Goal: Task Accomplishment & Management: Use online tool/utility

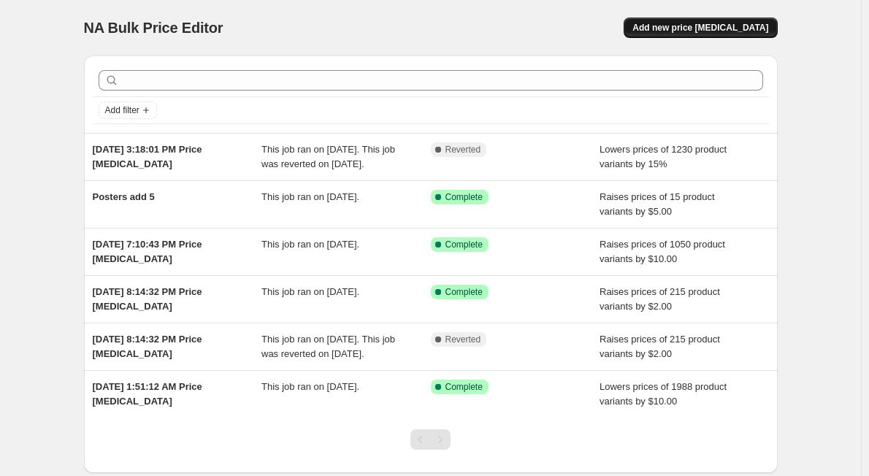
click at [697, 24] on span "Add new price [MEDICAL_DATA]" at bounding box center [701, 28] width 136 height 12
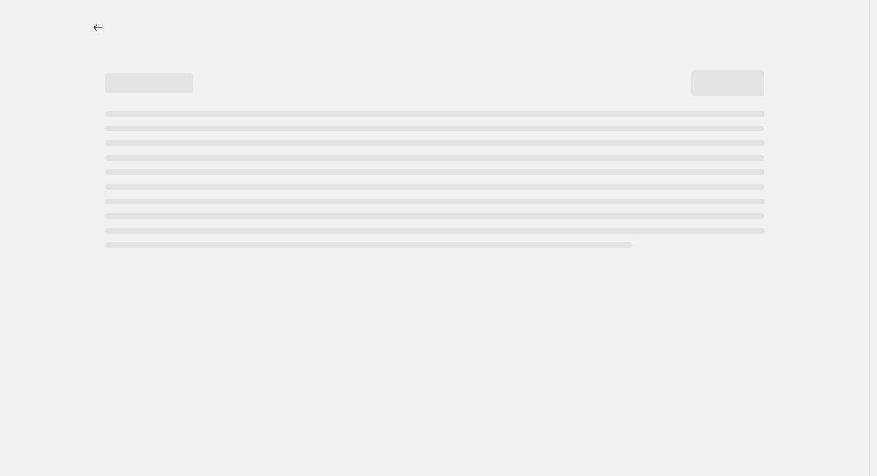
select select "percentage"
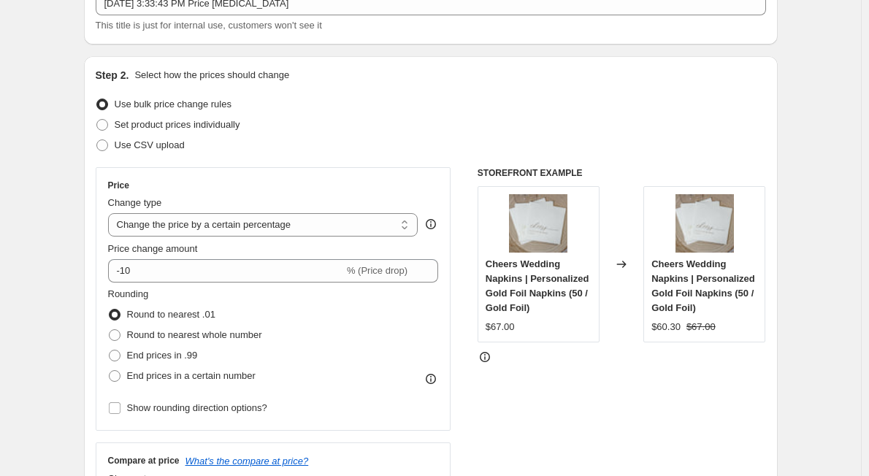
scroll to position [121, 0]
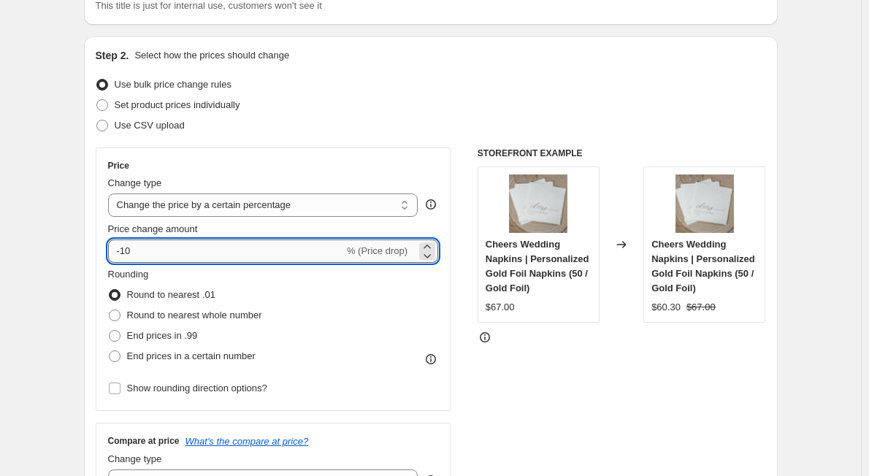
drag, startPoint x: 147, startPoint y: 250, endPoint x: 127, endPoint y: 249, distance: 19.7
click at [127, 249] on input "-10" at bounding box center [226, 251] width 236 height 23
type input "-15"
click at [373, 332] on div "Rounding Round to nearest .01 Round to nearest whole number End prices in .99 E…" at bounding box center [273, 316] width 331 height 99
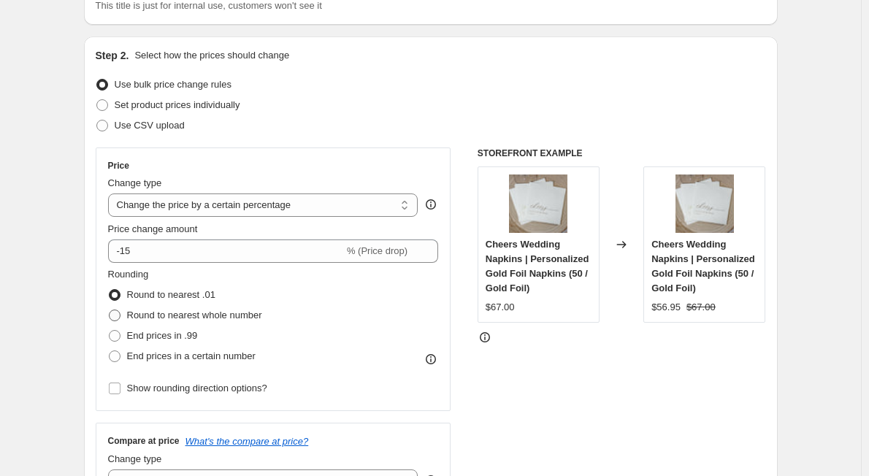
click at [117, 316] on span at bounding box center [115, 316] width 12 height 12
click at [110, 310] on input "Round to nearest whole number" at bounding box center [109, 310] width 1 height 1
radio input "true"
click at [121, 293] on span at bounding box center [115, 295] width 12 height 12
click at [110, 290] on input "Round to nearest .01" at bounding box center [109, 289] width 1 height 1
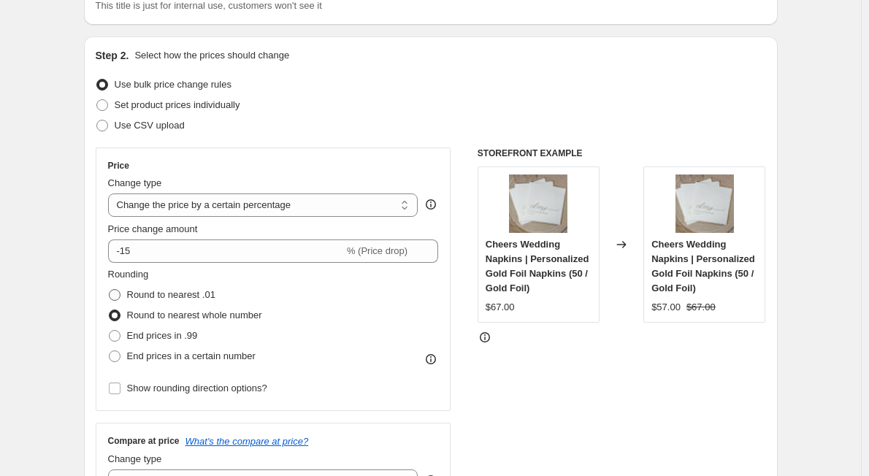
radio input "true"
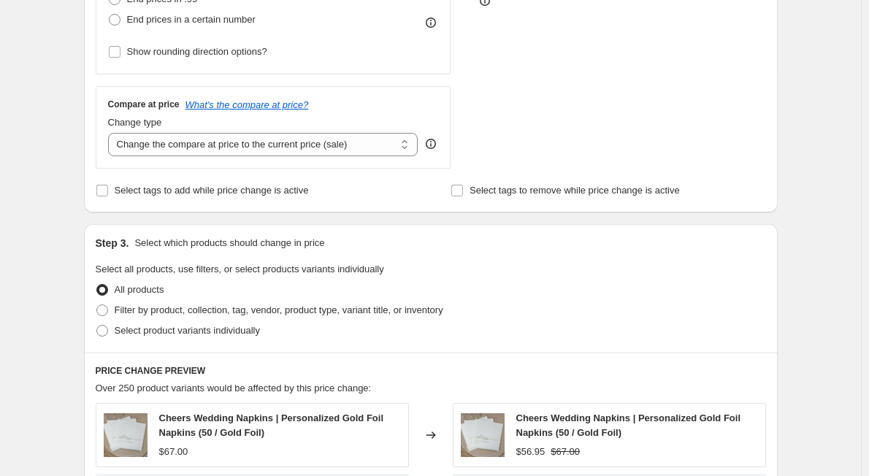
scroll to position [486, 0]
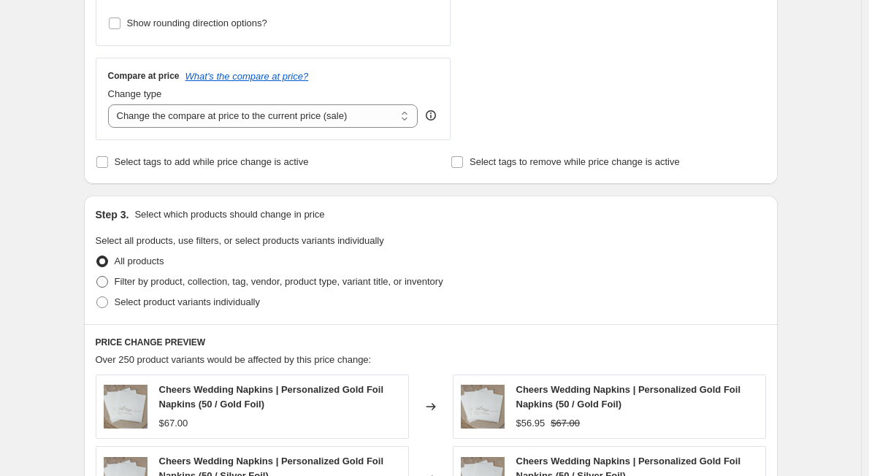
click at [108, 282] on span at bounding box center [102, 282] width 12 height 12
click at [97, 277] on input "Filter by product, collection, tag, vendor, product type, variant title, or inv…" at bounding box center [96, 276] width 1 height 1
radio input "true"
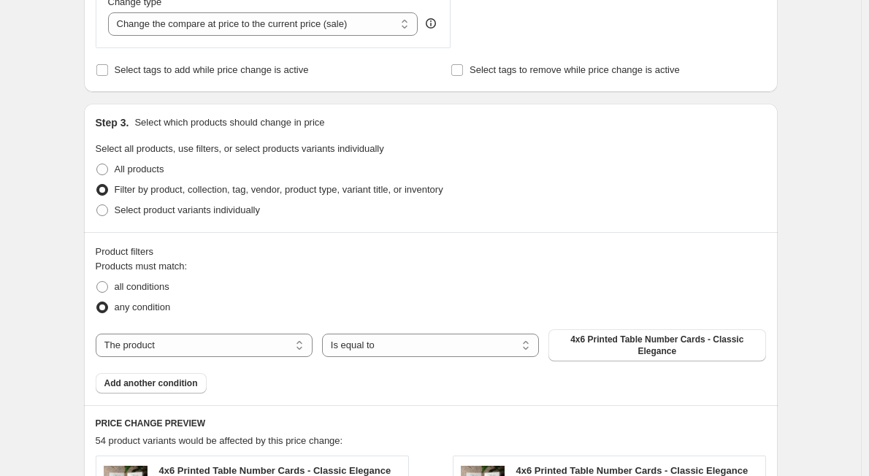
scroll to position [608, 0]
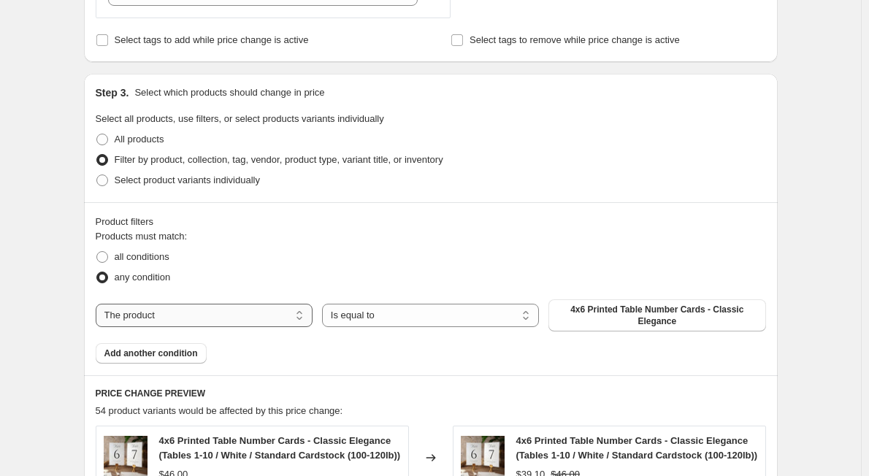
click at [286, 306] on select "The product The product's collection The product's tag The product's vendor The…" at bounding box center [204, 315] width 217 height 23
select select "collection"
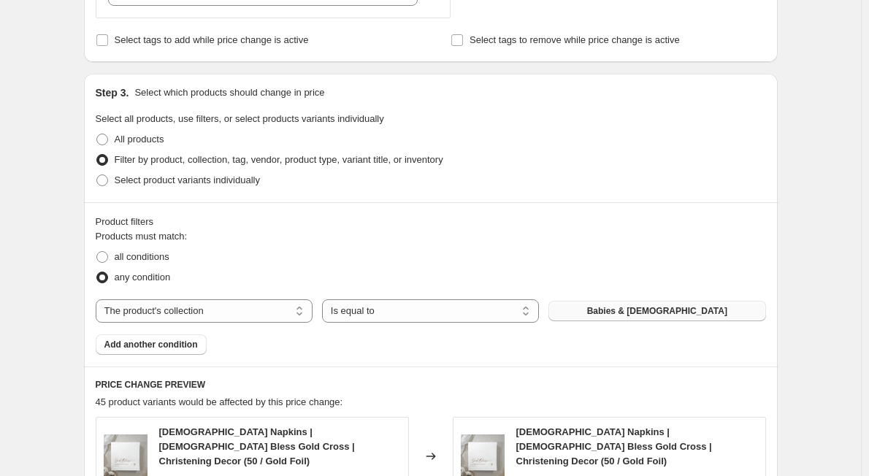
click at [624, 315] on button "Babies & Baptisms" at bounding box center [657, 311] width 217 height 20
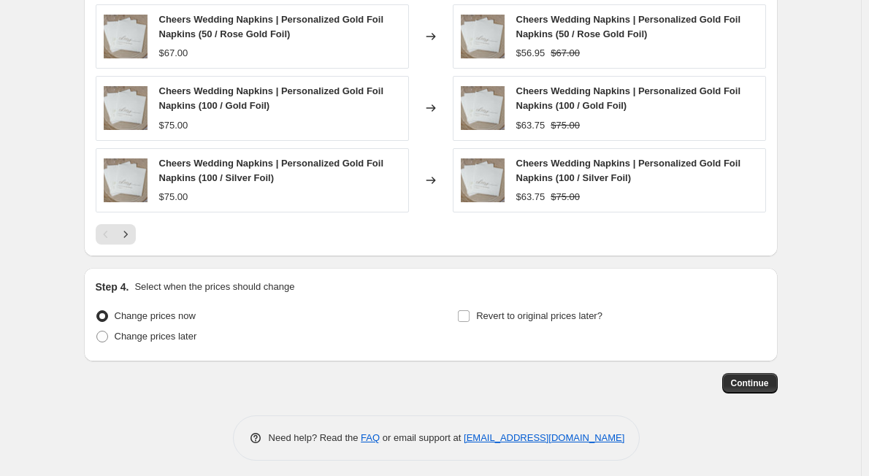
scroll to position [1172, 0]
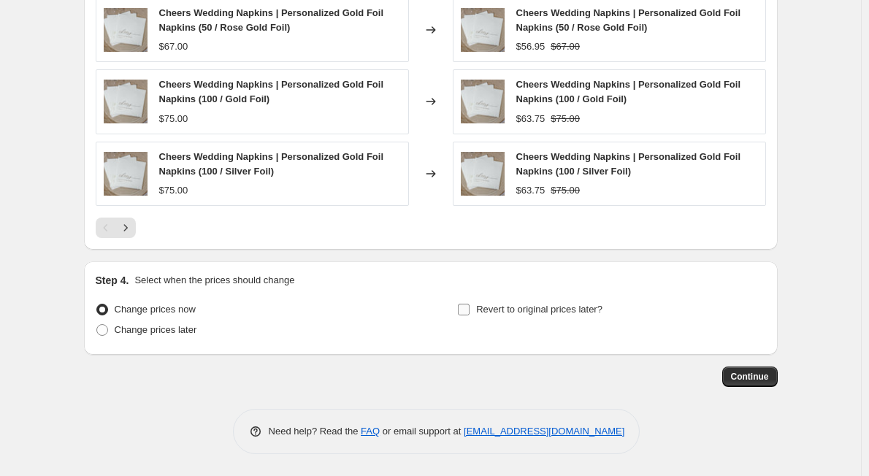
click at [465, 310] on input "Revert to original prices later?" at bounding box center [464, 310] width 12 height 12
checkbox input "true"
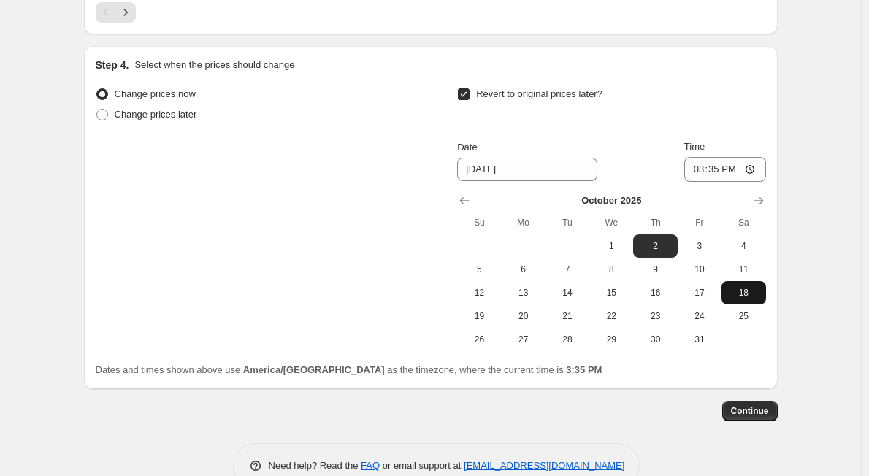
scroll to position [1416, 0]
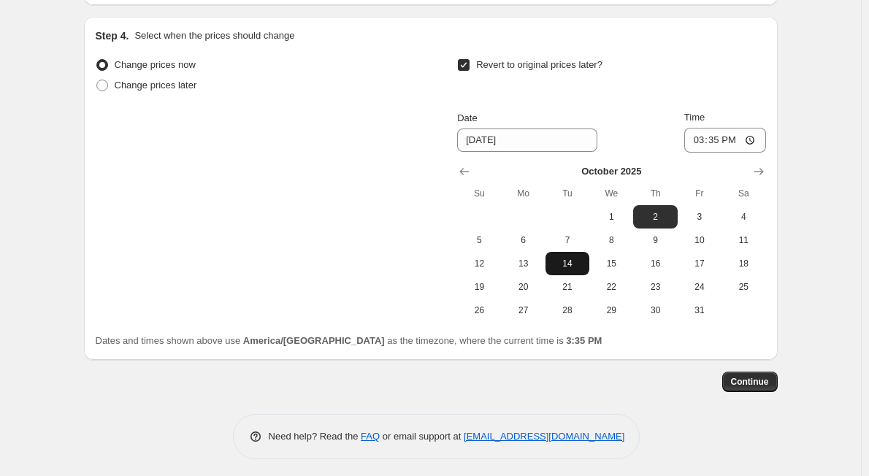
click at [574, 264] on span "14" at bounding box center [567, 264] width 32 height 12
type input "10/14/2025"
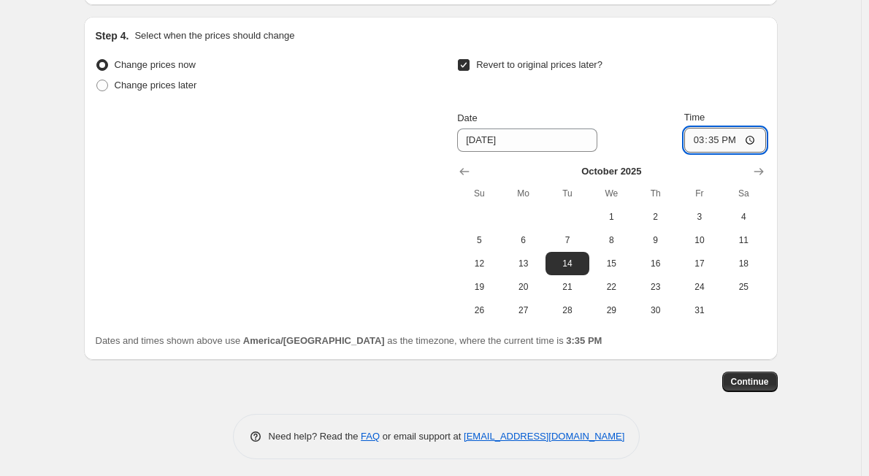
click at [716, 140] on input "15:35" at bounding box center [725, 140] width 82 height 25
click at [752, 137] on input "15:35" at bounding box center [725, 140] width 82 height 25
type input "00:00"
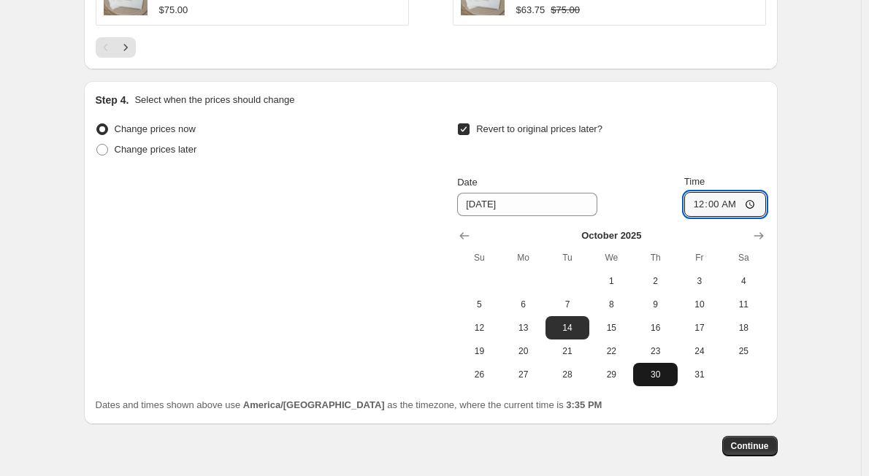
scroll to position [1422, 0]
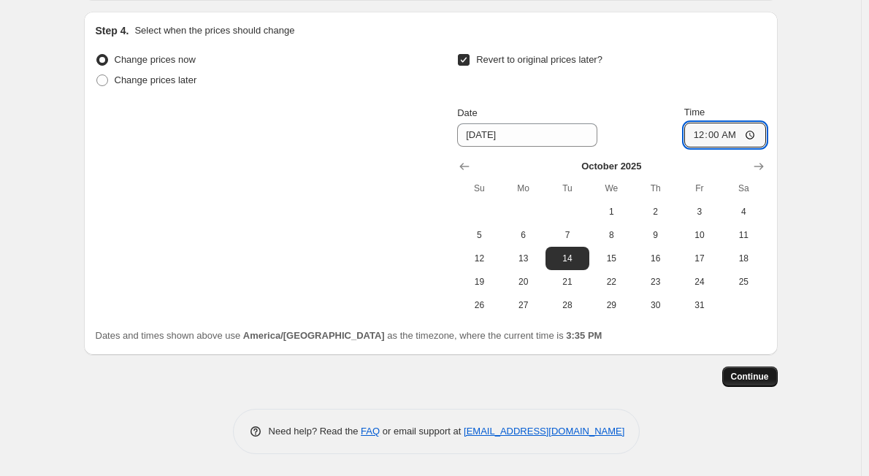
click at [746, 375] on span "Continue" at bounding box center [750, 377] width 38 height 12
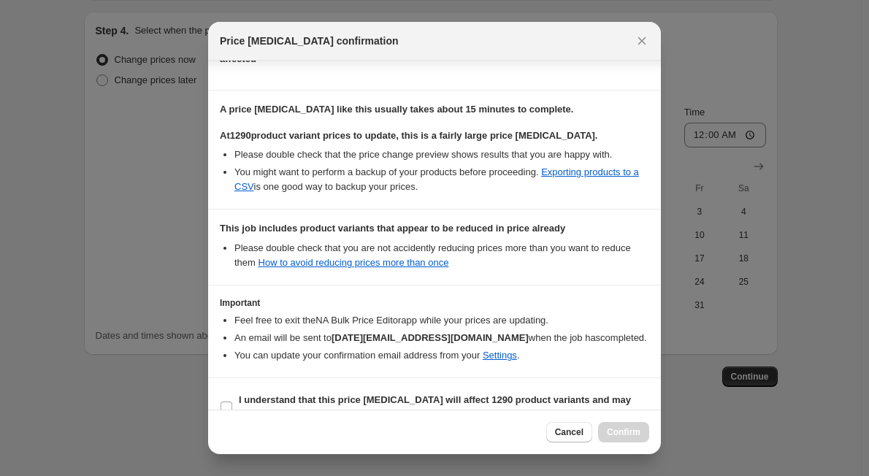
scroll to position [234, 0]
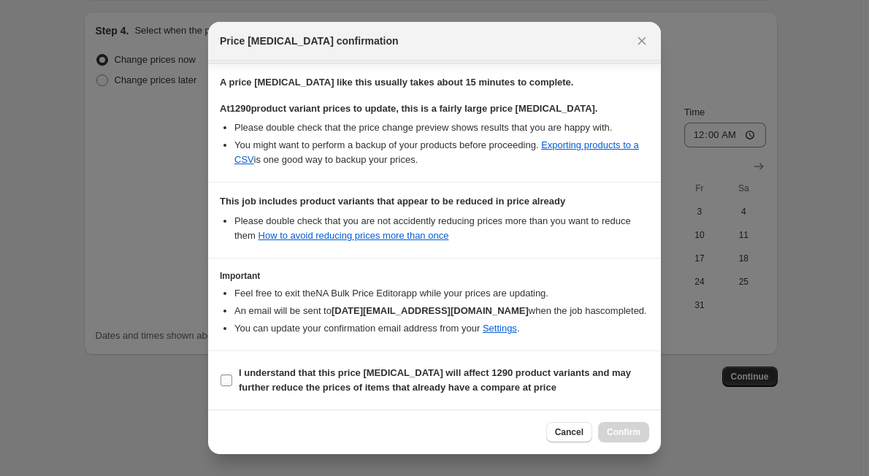
click at [226, 377] on input "I understand that this price change job will affect 1290 product variants and m…" at bounding box center [227, 381] width 12 height 12
checkbox input "true"
click at [574, 434] on span "Cancel" at bounding box center [569, 433] width 28 height 12
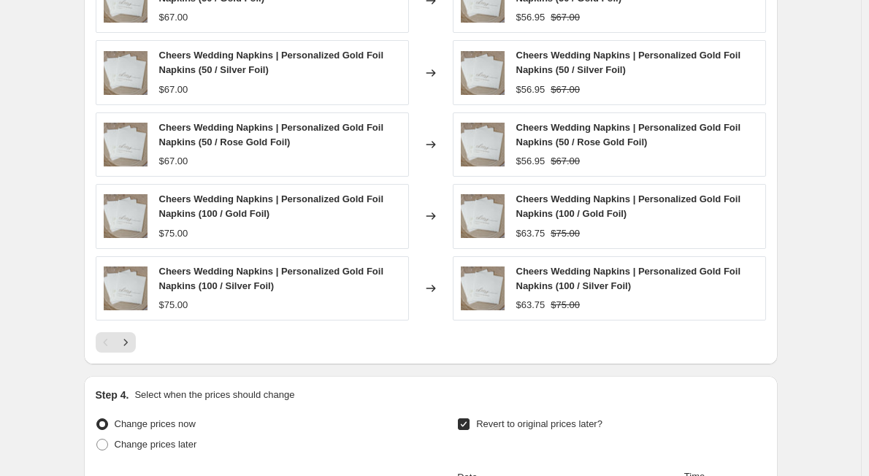
scroll to position [1422, 0]
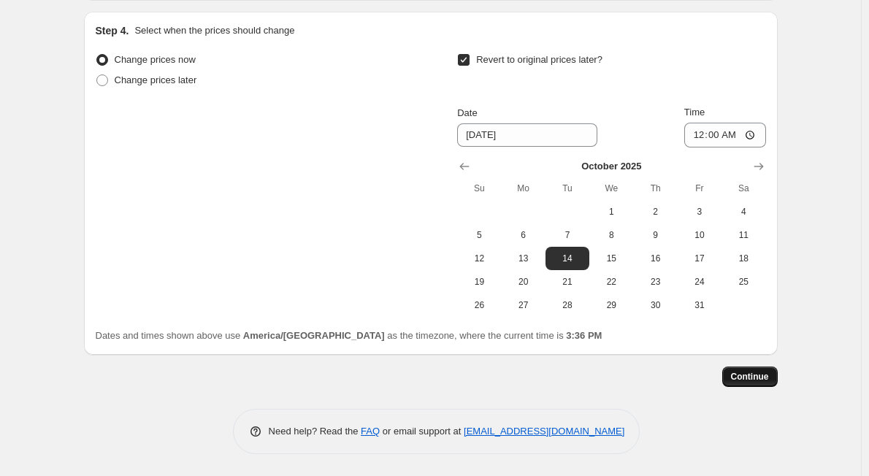
click at [735, 378] on button "Continue" at bounding box center [750, 377] width 56 height 20
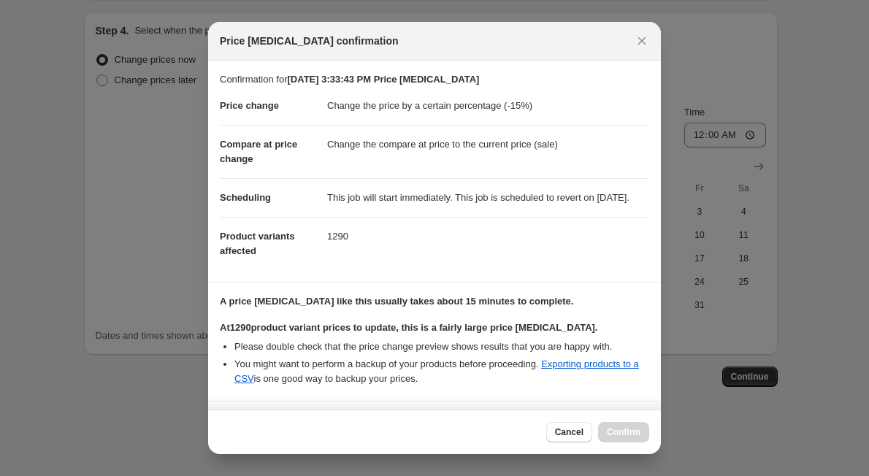
scroll to position [234, 0]
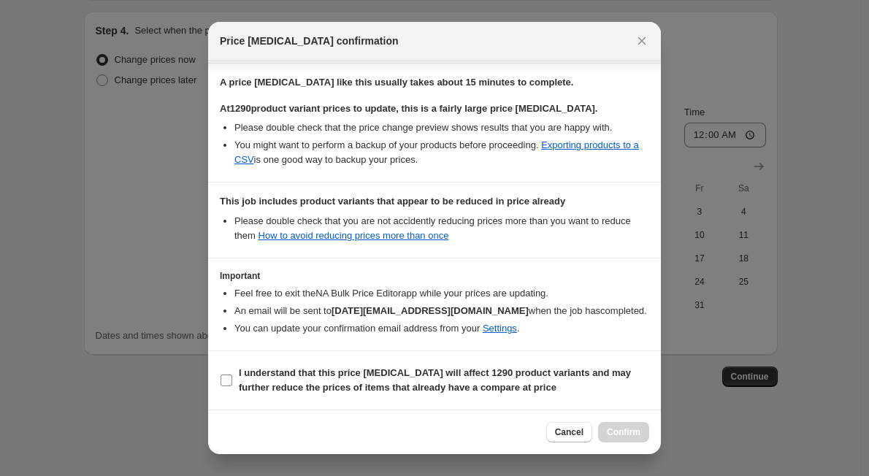
click at [227, 378] on input "I understand that this price change job will affect 1290 product variants and m…" at bounding box center [227, 381] width 12 height 12
checkbox input "true"
click at [615, 429] on span "Confirm" at bounding box center [624, 433] width 34 height 12
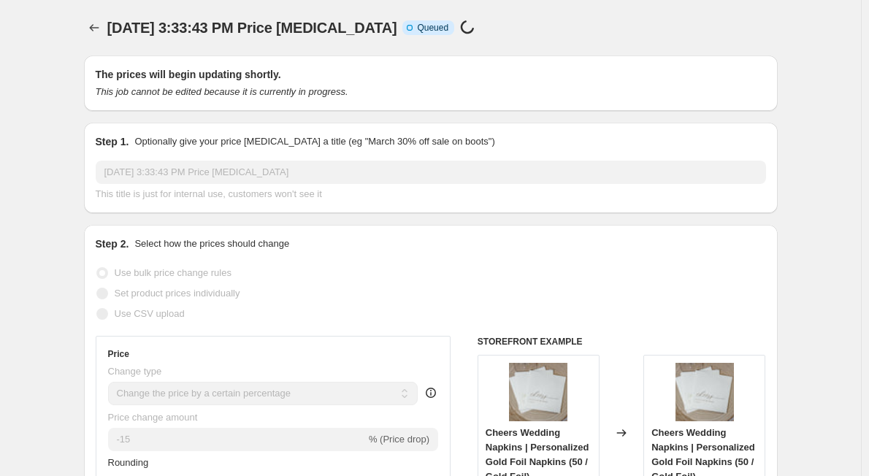
scroll to position [1422, 0]
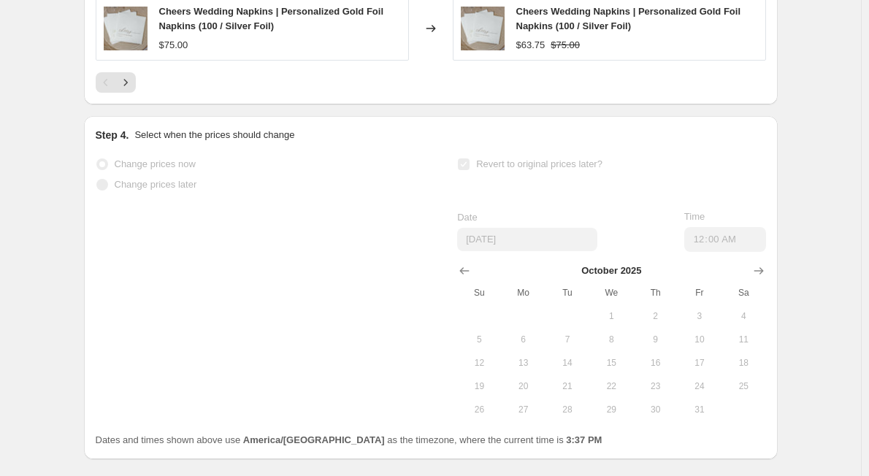
select select "percentage"
select select "collection"
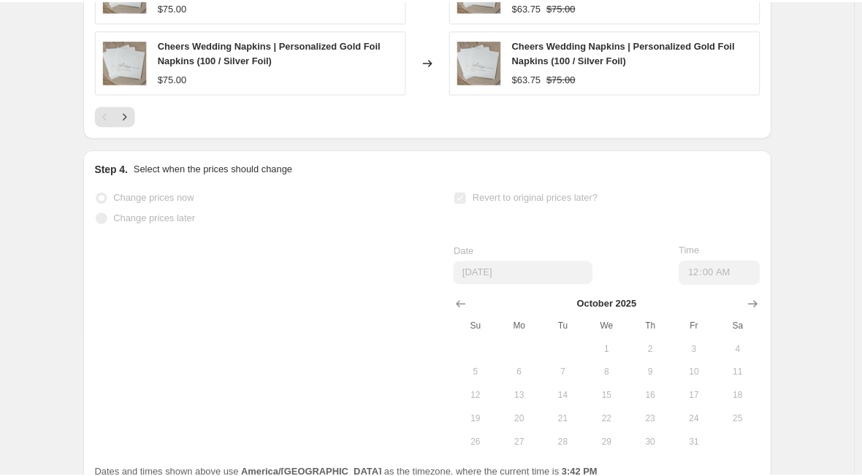
scroll to position [0, 0]
